Goal: Information Seeking & Learning: Learn about a topic

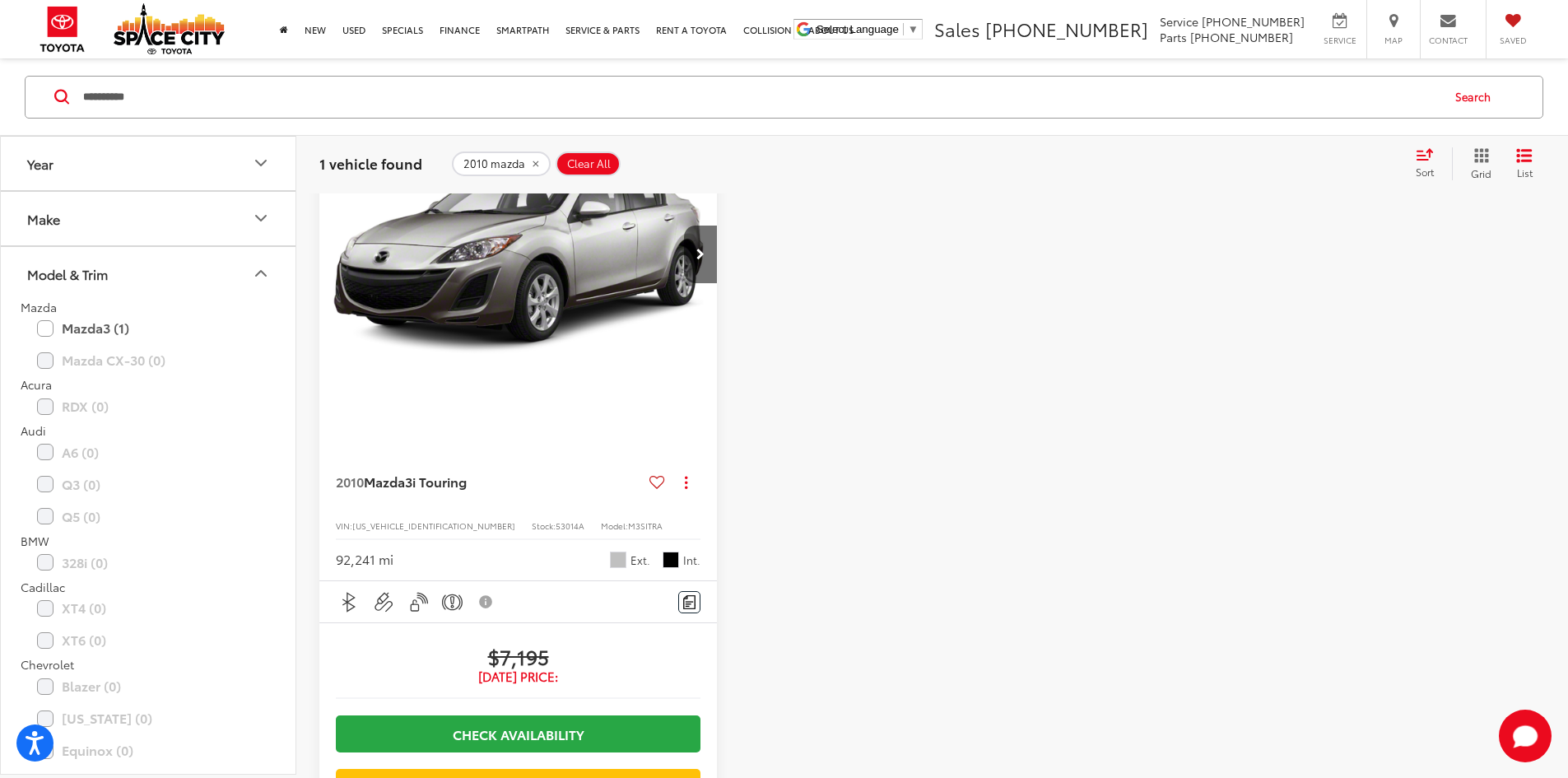
drag, startPoint x: 496, startPoint y: 166, endPoint x: 485, endPoint y: 153, distance: 17.0
click at [0, 0] on li "2023 mazda cx-30" at bounding box center [0, 0] width 0 height 0
type input "**********"
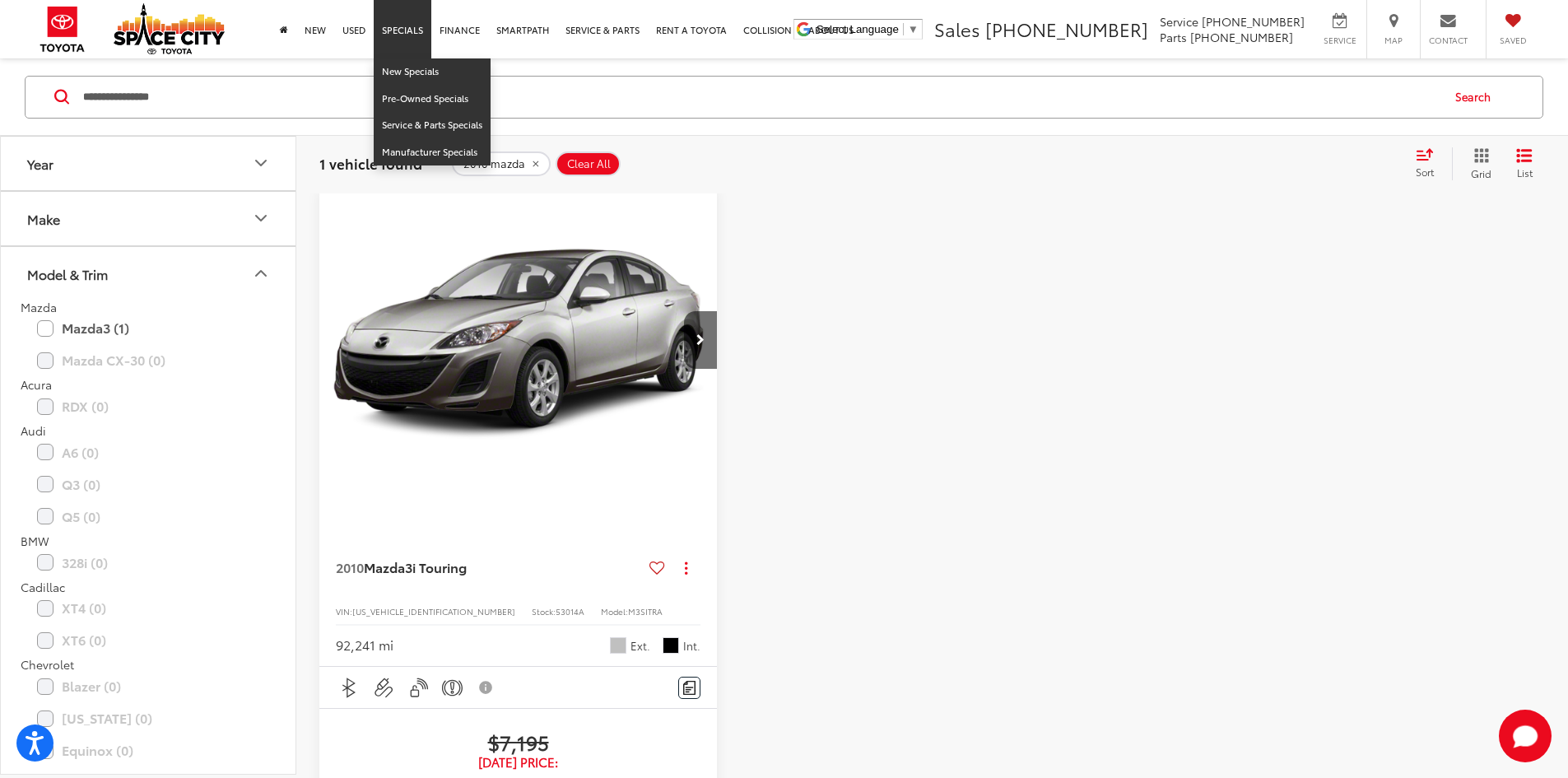
scroll to position [157, 0]
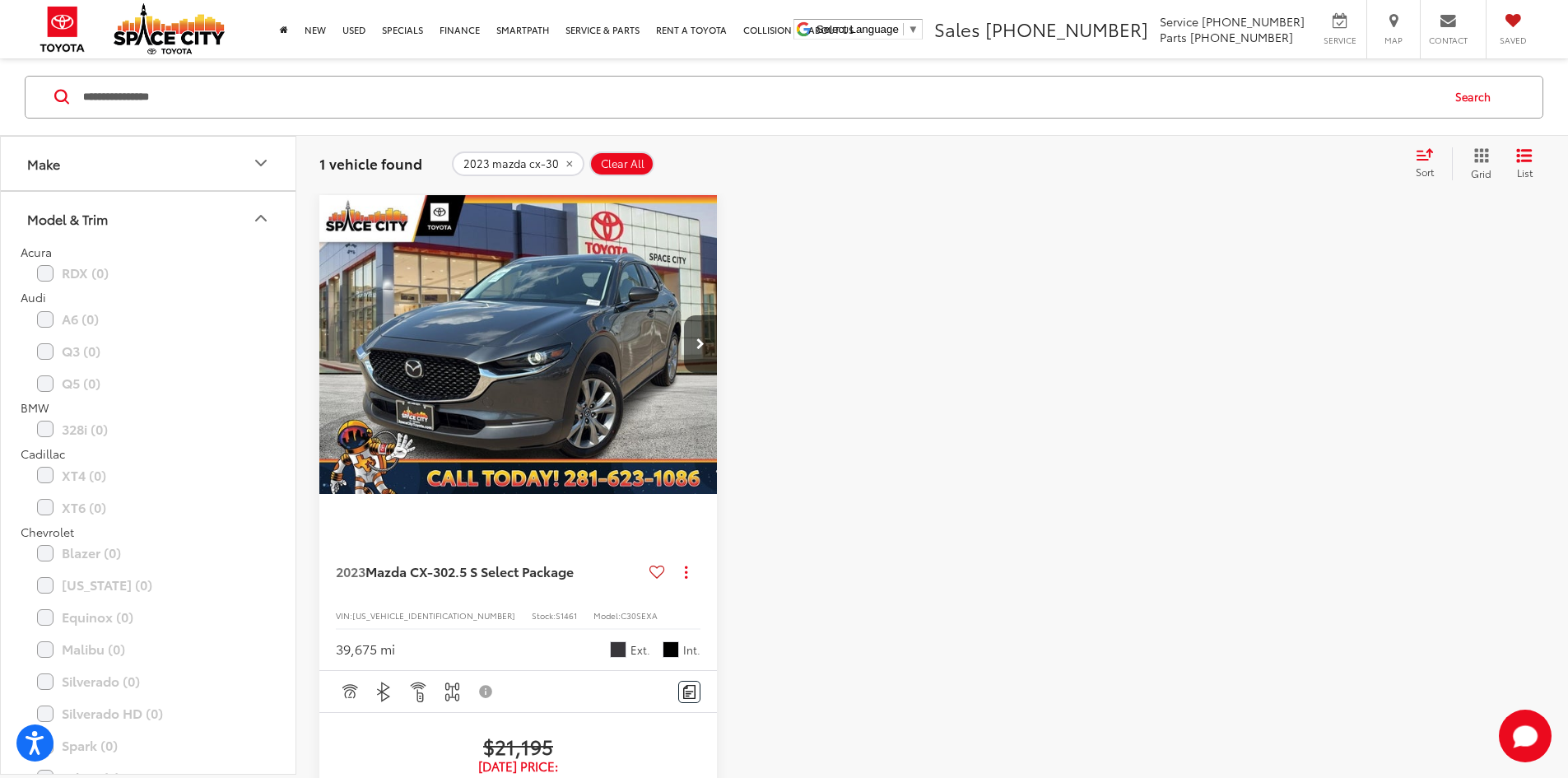
click at [510, 160] on span "2023 mazda cx-30" at bounding box center [511, 162] width 95 height 13
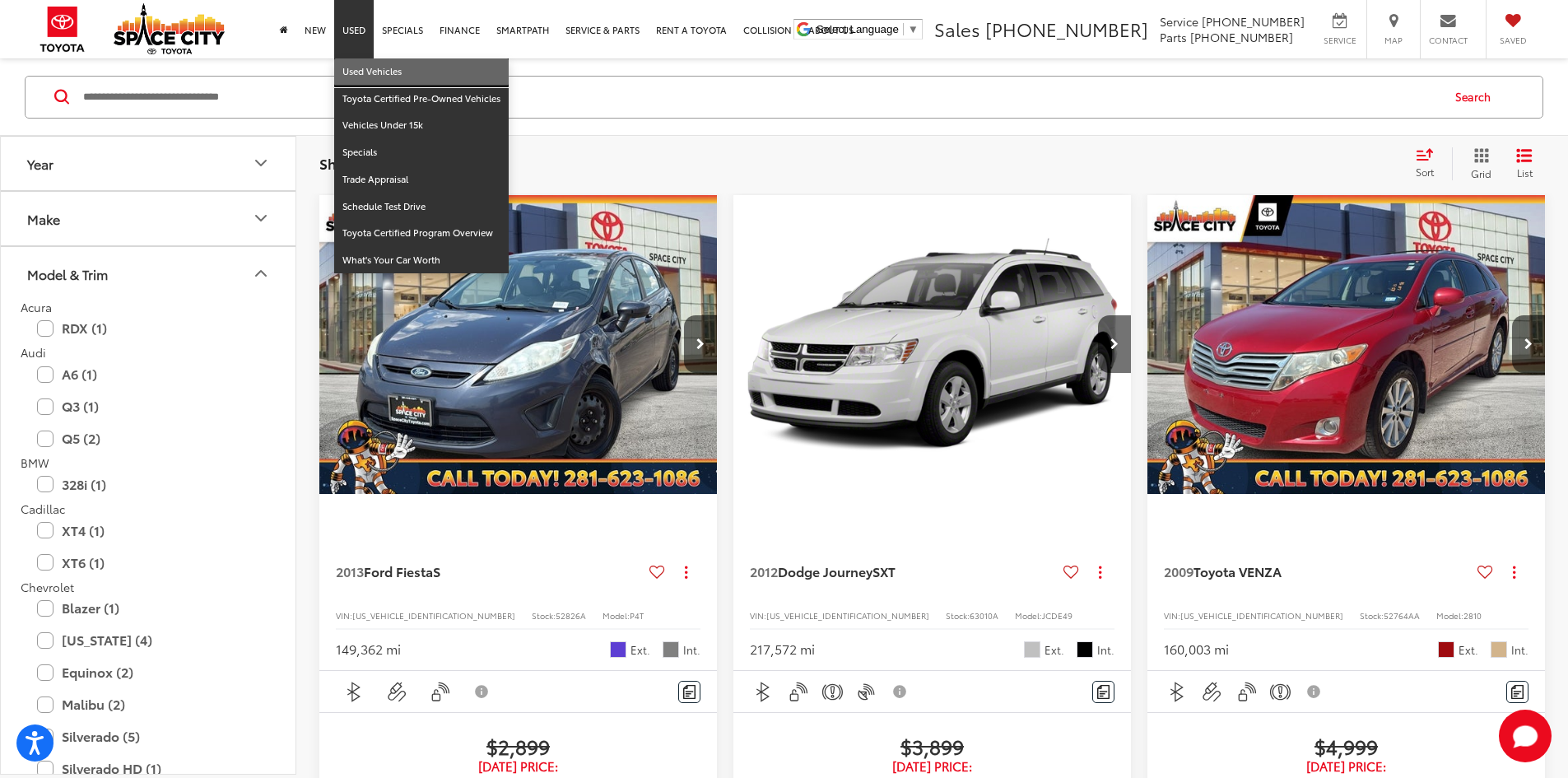
click at [362, 62] on link "Used Vehicles" at bounding box center [421, 72] width 174 height 27
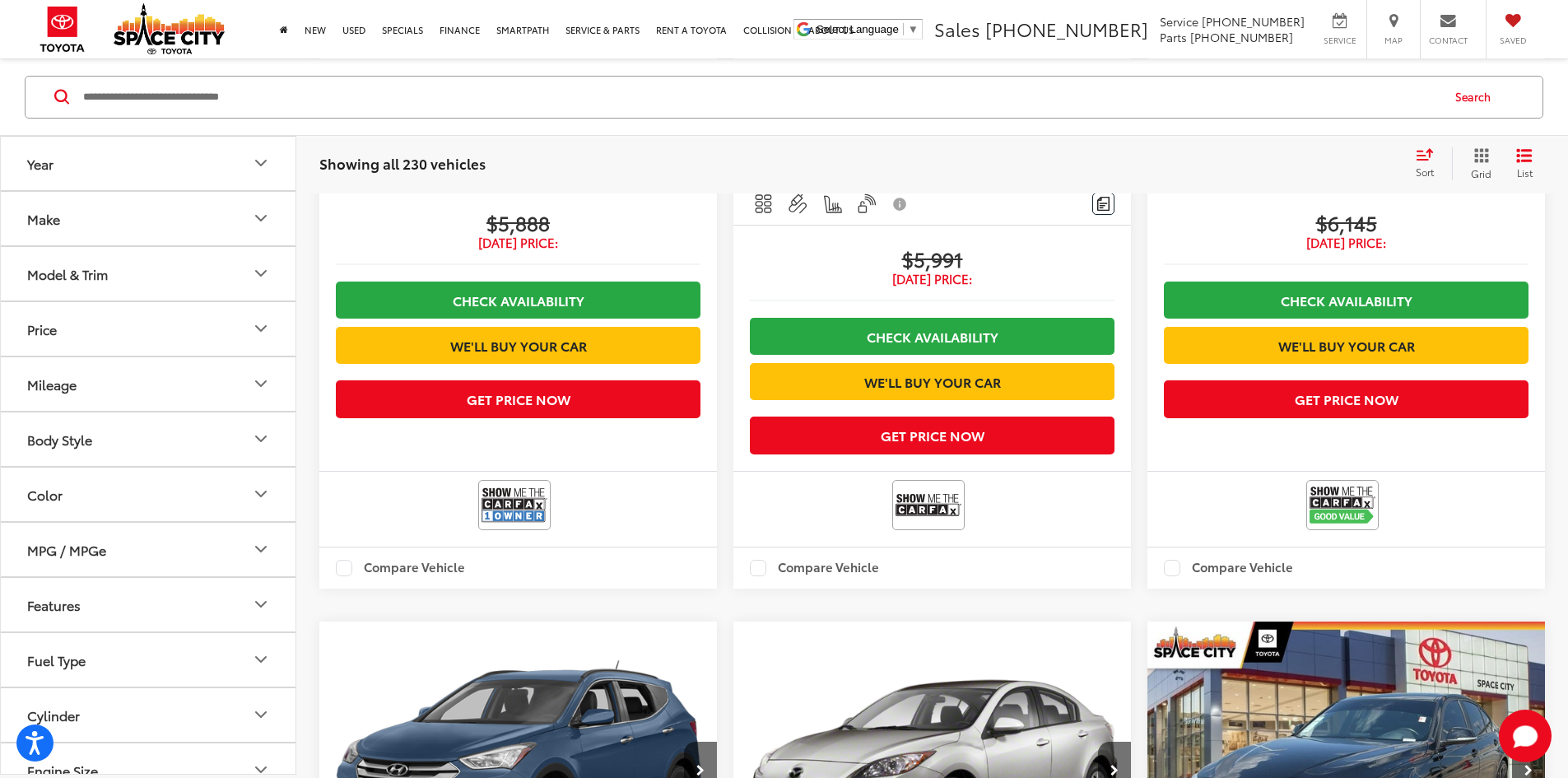
scroll to position [2624, 0]
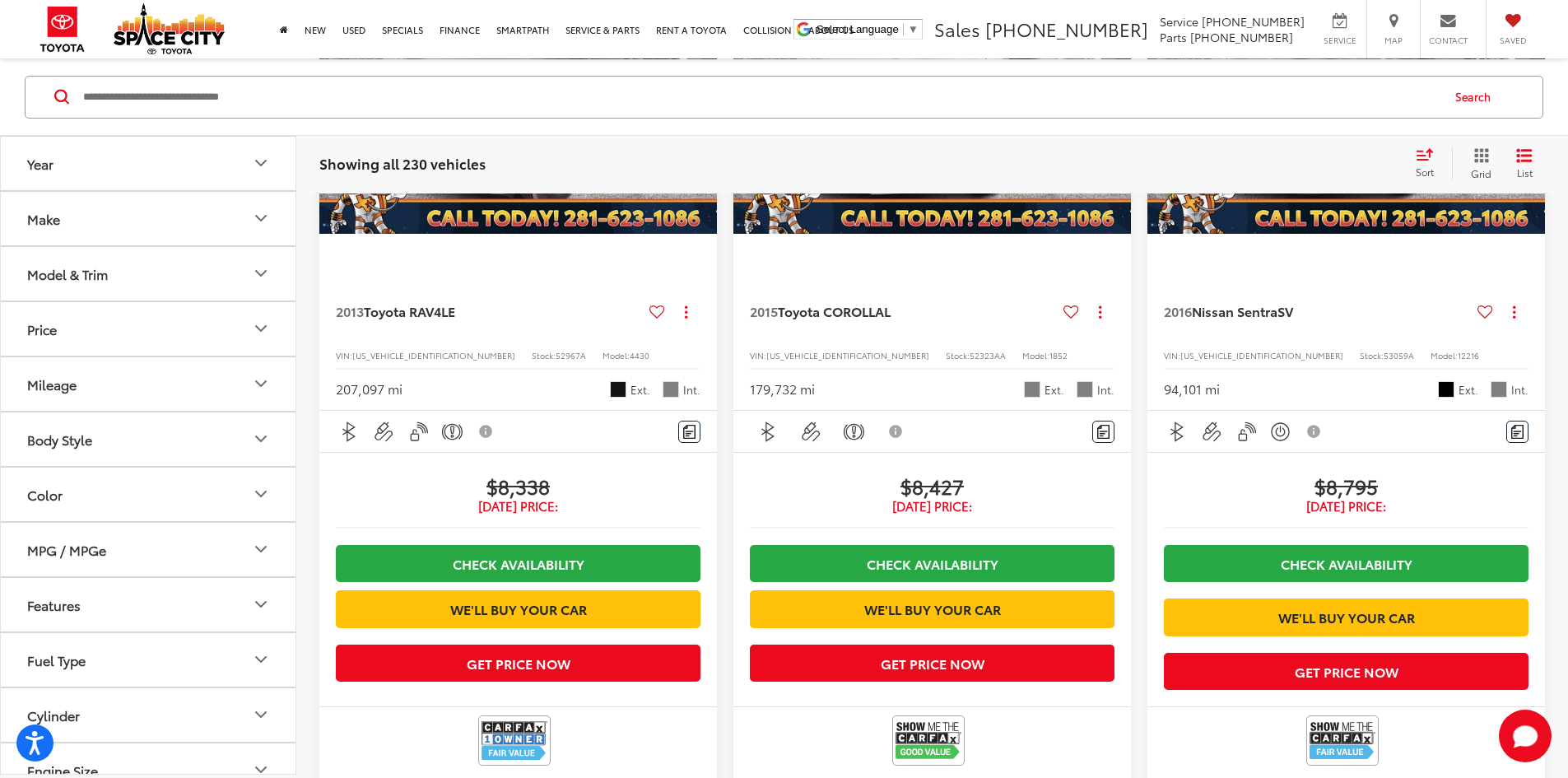
scroll to position [157, 0]
